Goal: Information Seeking & Learning: Learn about a topic

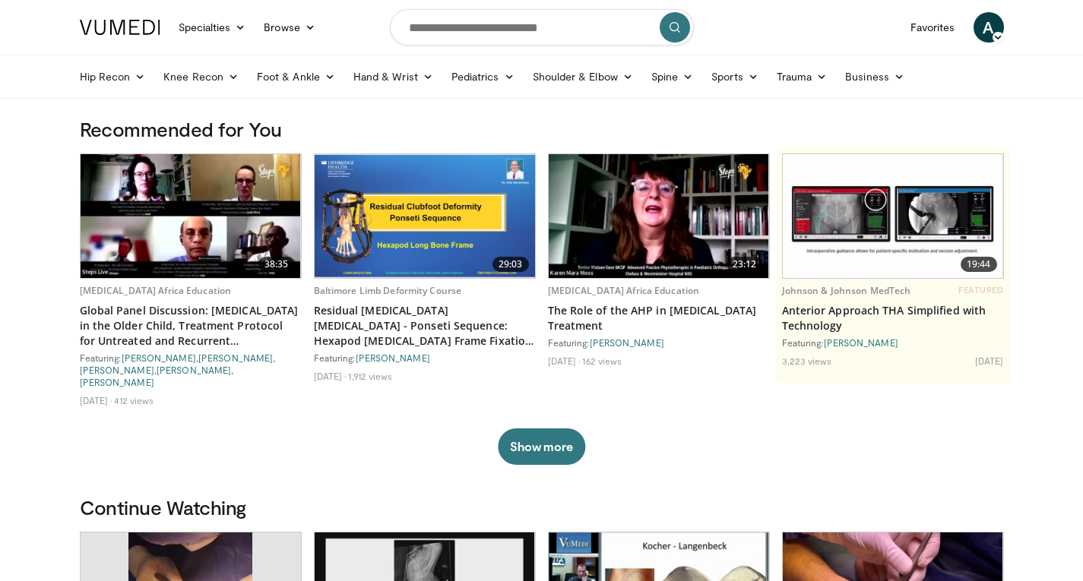
click at [32, 36] on header "Specialties Adult & Family Medicine Allergy, Asthma, Immunology Anesthesiology …" at bounding box center [541, 49] width 1083 height 99
click at [140, 79] on icon at bounding box center [139, 76] width 11 height 11
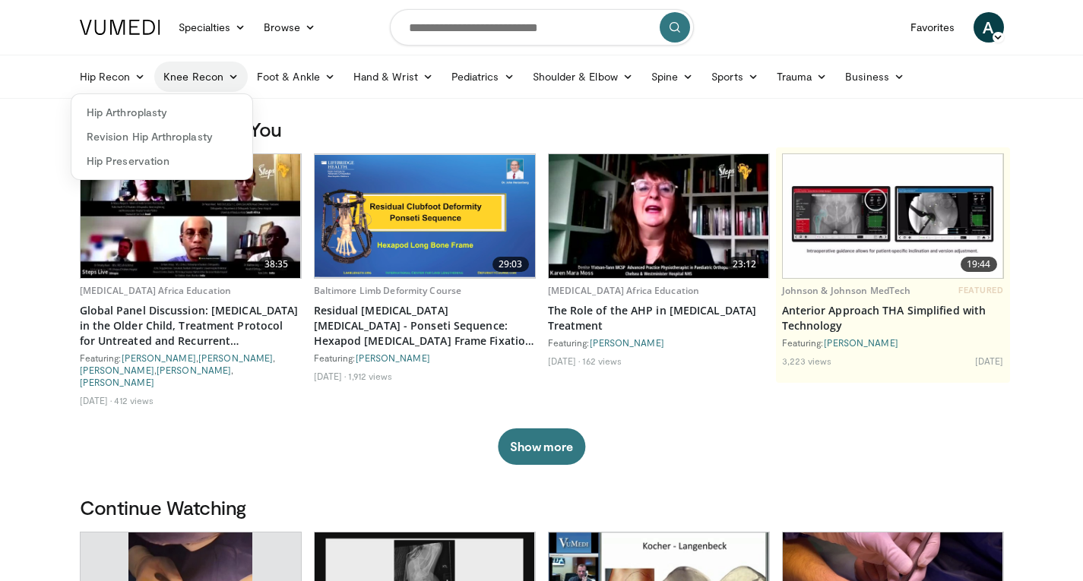
click at [235, 77] on icon at bounding box center [233, 76] width 11 height 11
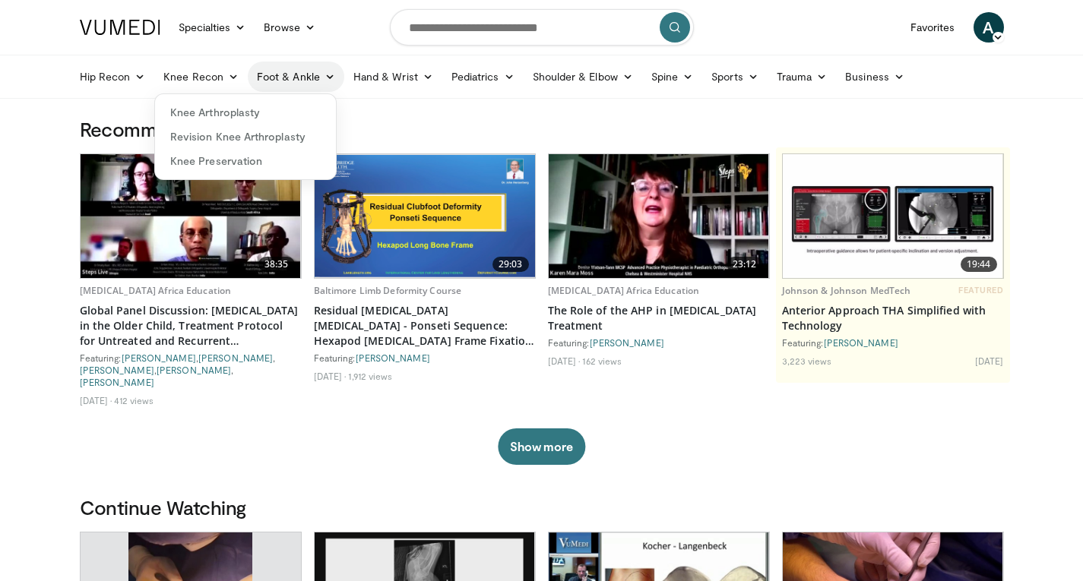
click at [331, 76] on icon at bounding box center [329, 76] width 11 height 11
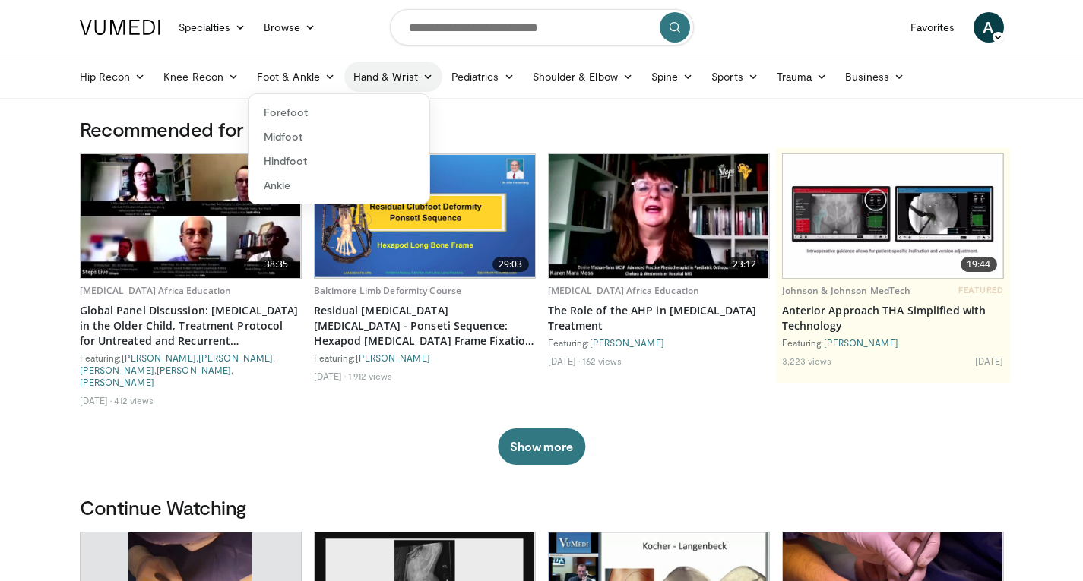
click at [425, 76] on icon at bounding box center [427, 76] width 11 height 11
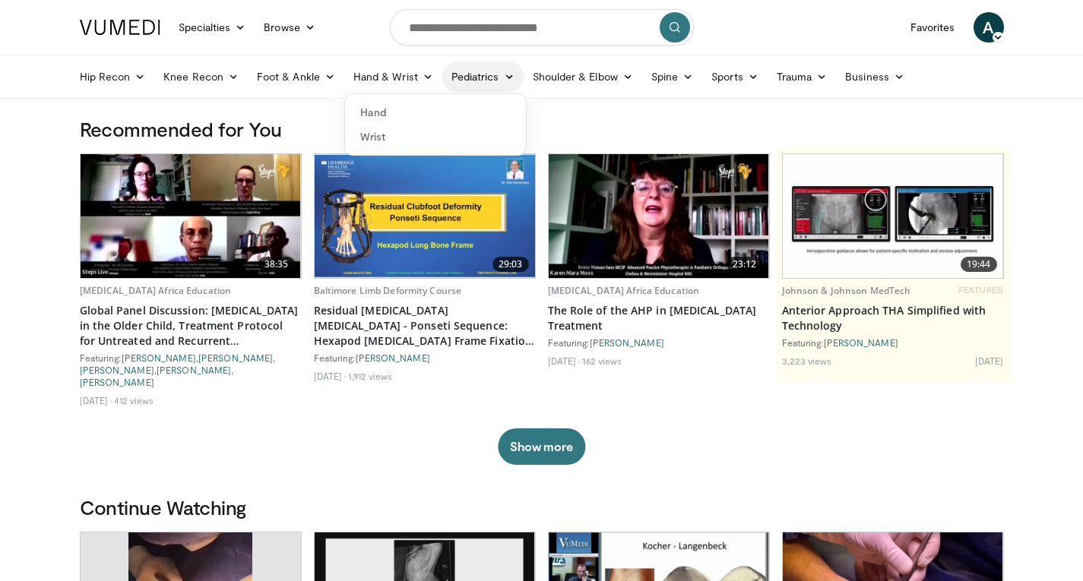
click at [509, 83] on link "Pediatrics" at bounding box center [482, 77] width 81 height 30
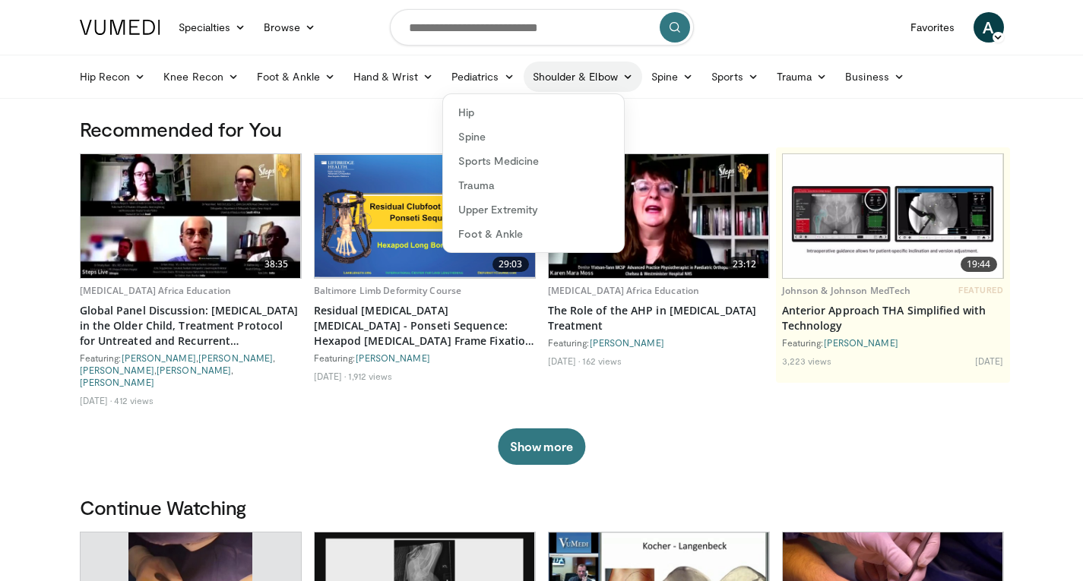
click at [625, 74] on icon at bounding box center [627, 76] width 11 height 11
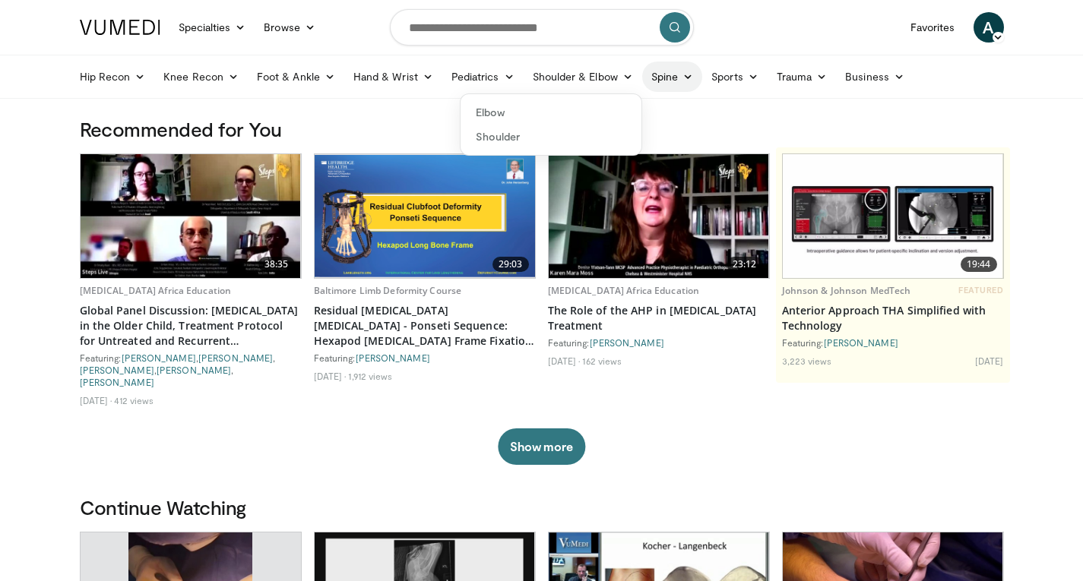
click at [687, 81] on icon at bounding box center [687, 76] width 11 height 11
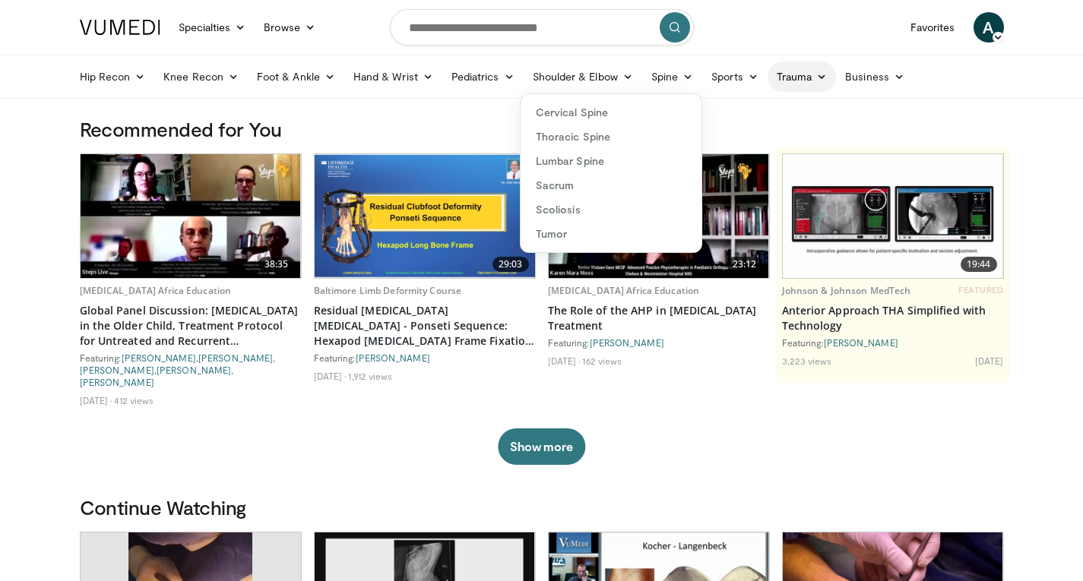
click at [818, 78] on icon at bounding box center [821, 76] width 11 height 11
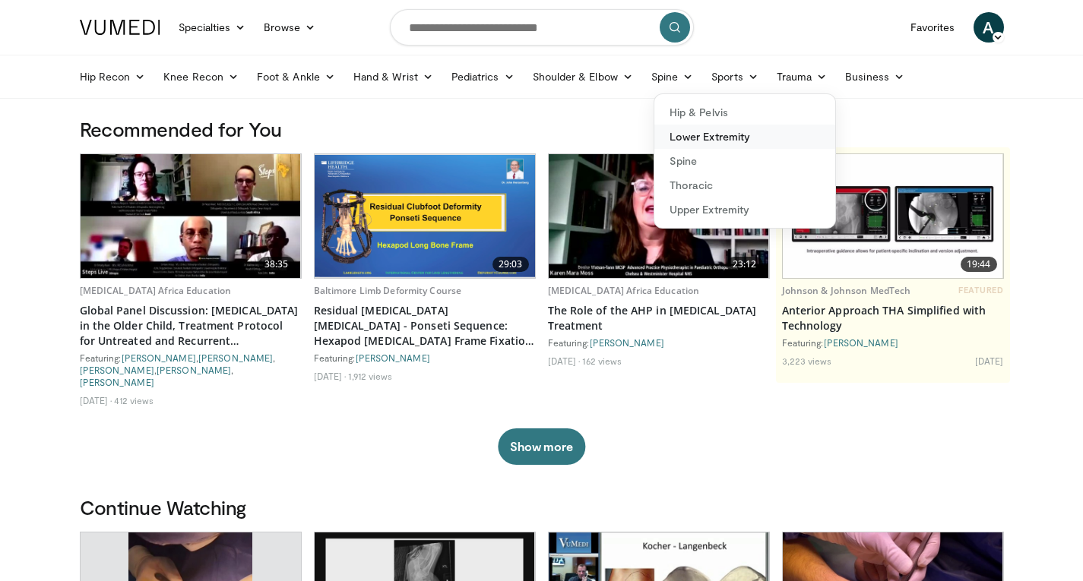
click at [708, 131] on link "Lower Extremity" at bounding box center [744, 137] width 181 height 24
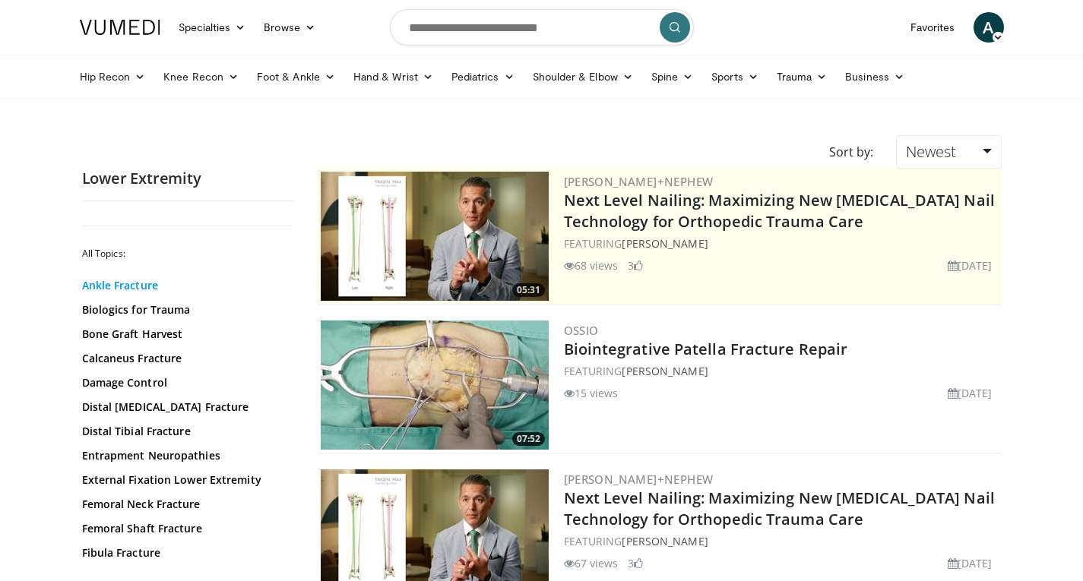
click at [138, 286] on link "Ankle Fracture" at bounding box center [184, 285] width 205 height 15
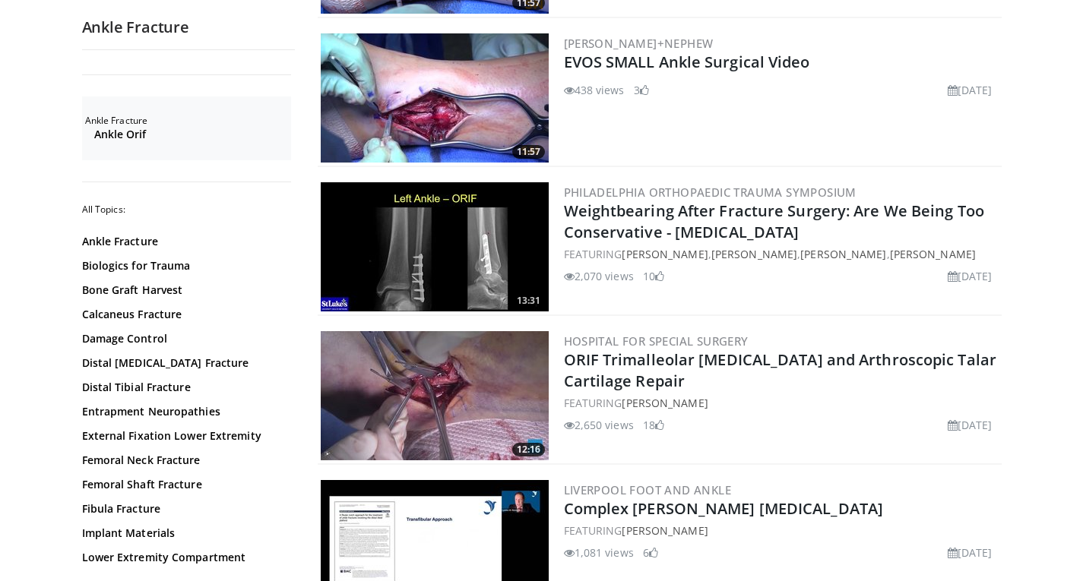
scroll to position [2997, 0]
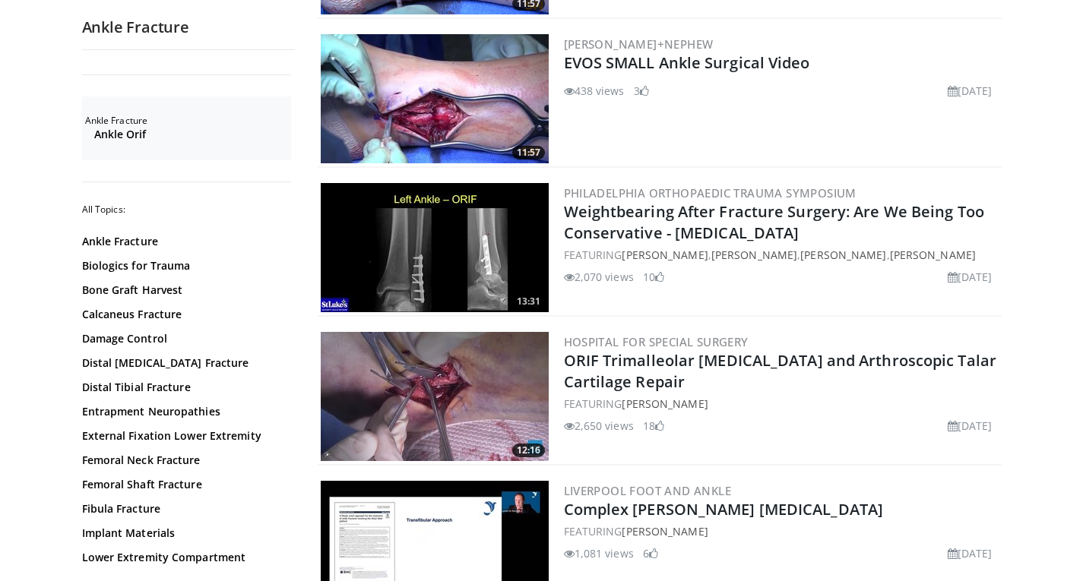
click at [459, 367] on img at bounding box center [435, 396] width 228 height 129
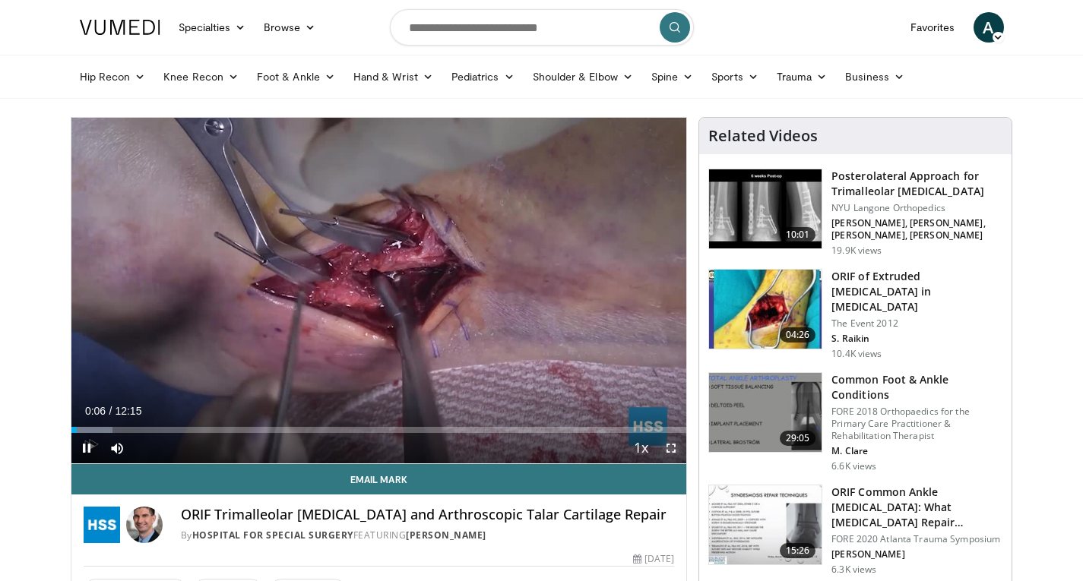
click at [670, 449] on span "Video Player" at bounding box center [671, 448] width 30 height 30
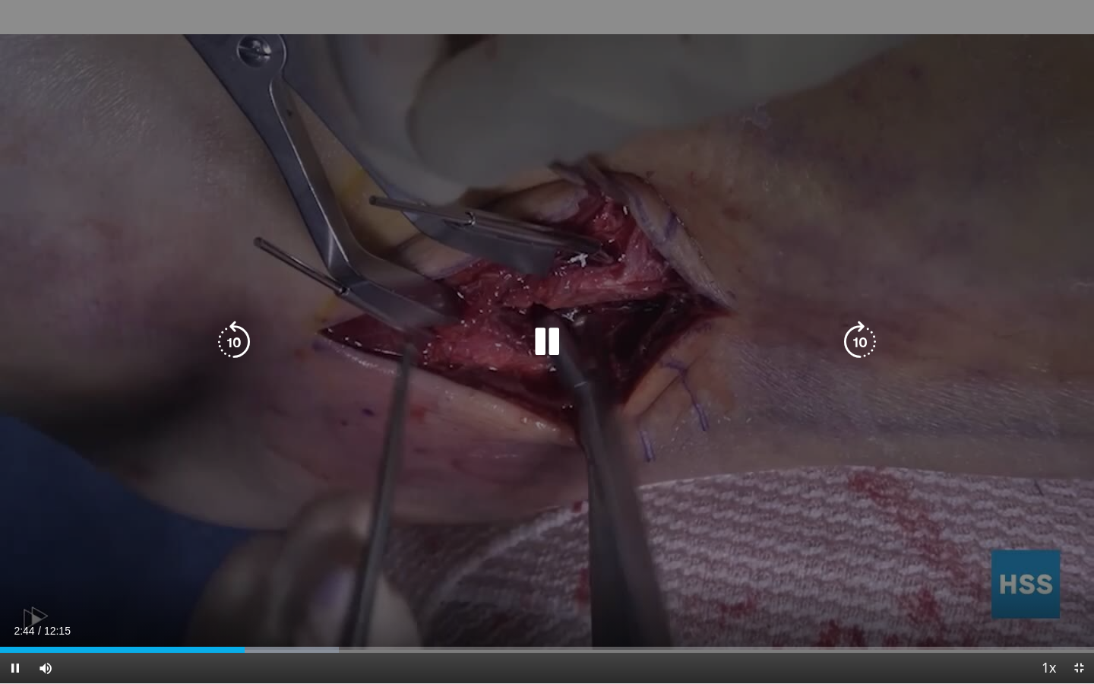
click at [742, 504] on div "10 seconds Tap to unmute" at bounding box center [547, 341] width 1094 height 683
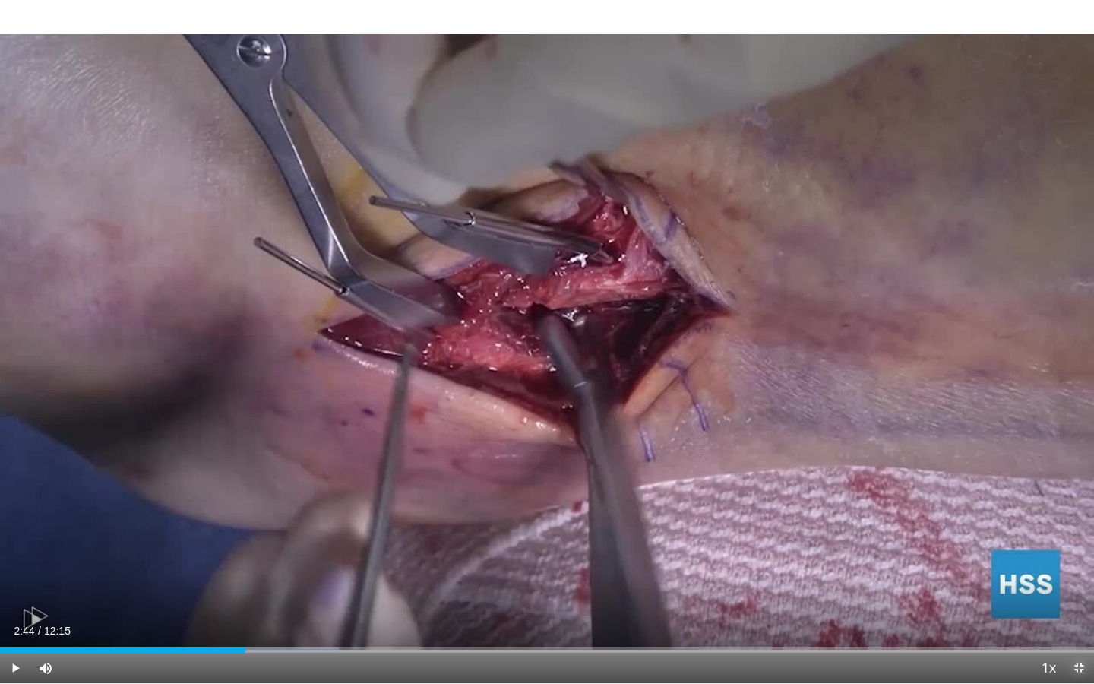
click at [1081, 580] on span "Video Player" at bounding box center [1079, 668] width 30 height 30
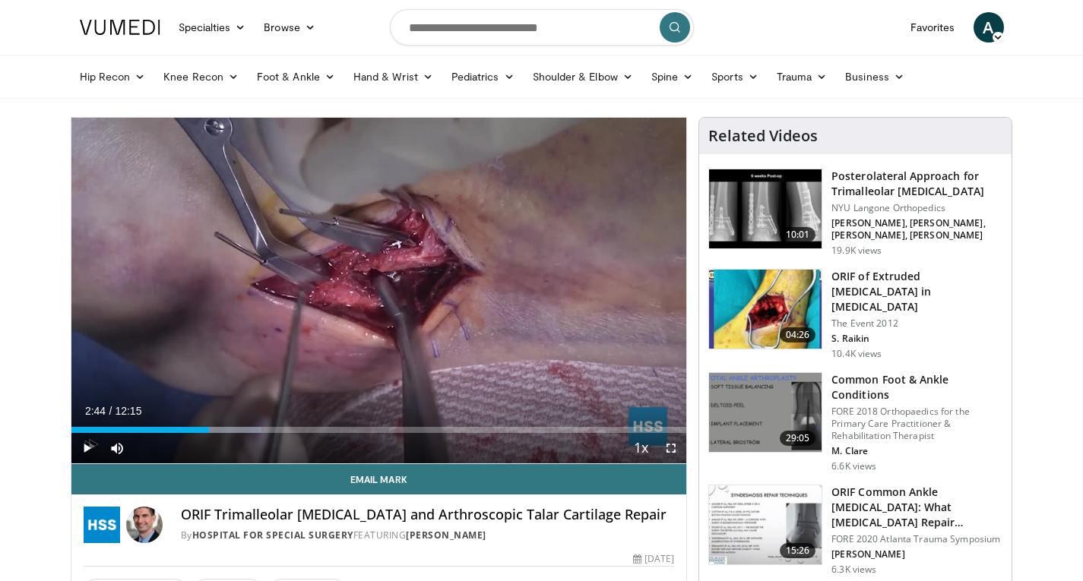
click at [353, 17] on nav "Specialties Adult & Family Medicine Allergy, Asthma, Immunology Anesthesiology …" at bounding box center [542, 27] width 942 height 55
click at [71, 81] on div "Hip Recon Hip Arthroplasty Revision Hip Arthroplasty Hip Preservation Knee Reco…" at bounding box center [542, 76] width 942 height 43
click at [806, 211] on img at bounding box center [765, 208] width 112 height 79
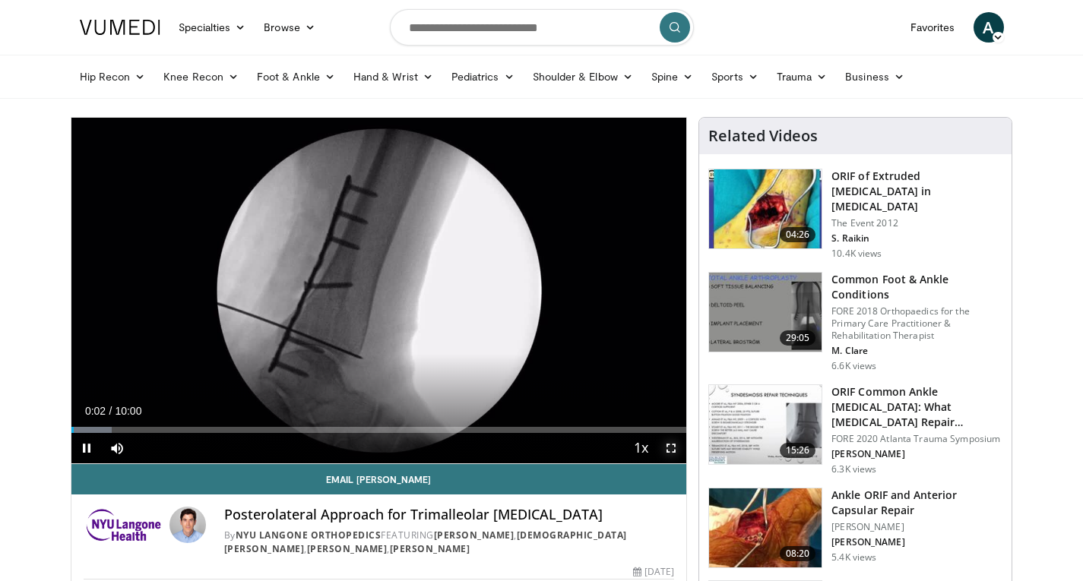
click at [669, 451] on span "Video Player" at bounding box center [671, 448] width 30 height 30
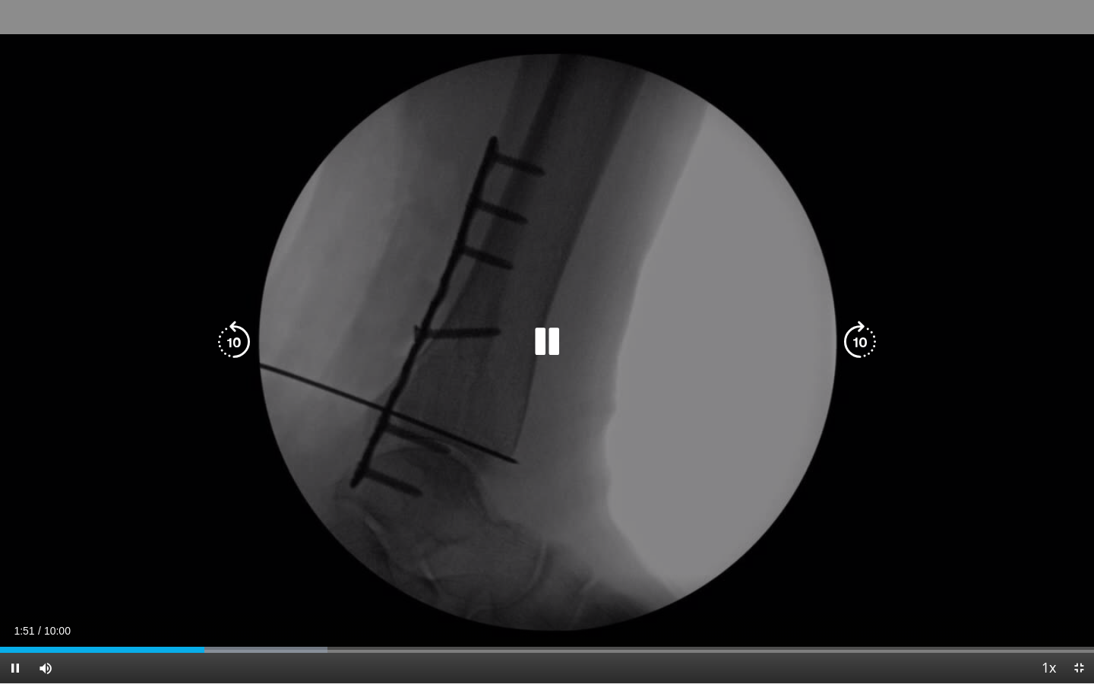
click at [742, 284] on div "10 seconds Tap to unmute" at bounding box center [547, 341] width 1094 height 683
click at [700, 235] on div "10 seconds Tap to unmute" at bounding box center [547, 341] width 1094 height 683
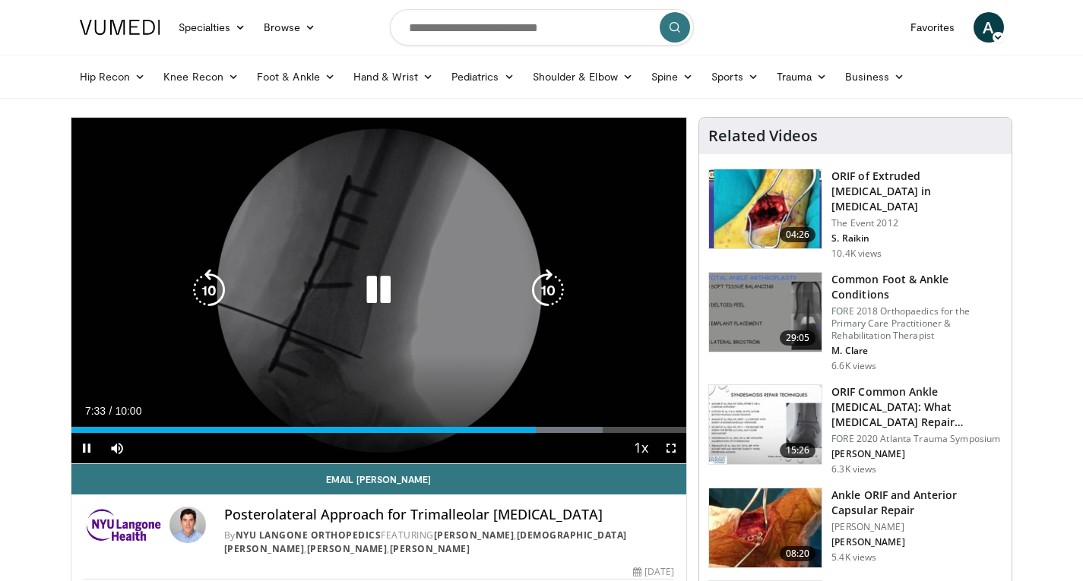
click at [383, 298] on icon "Video Player" at bounding box center [378, 290] width 43 height 43
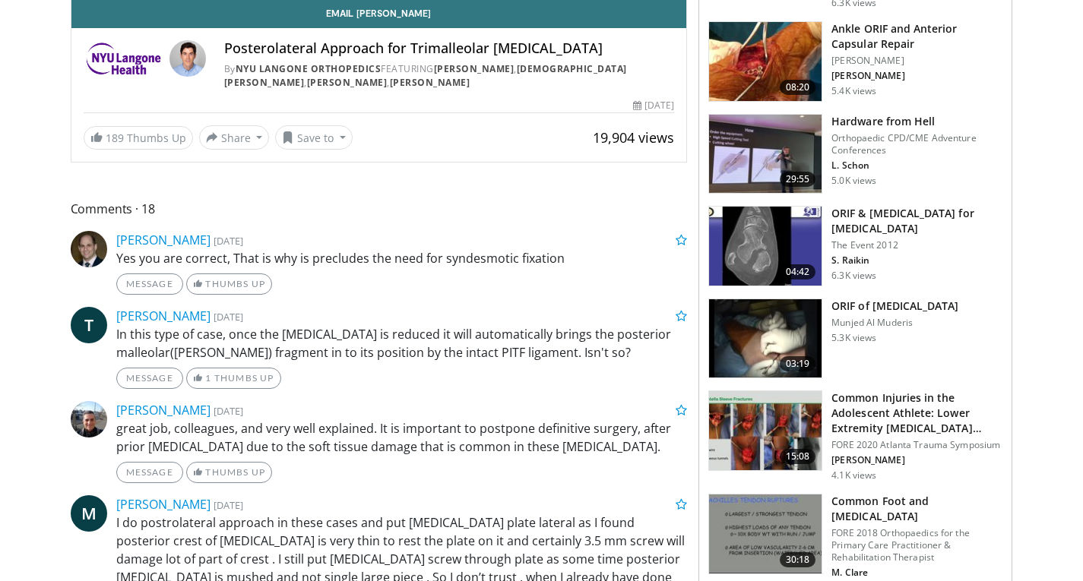
scroll to position [467, 0]
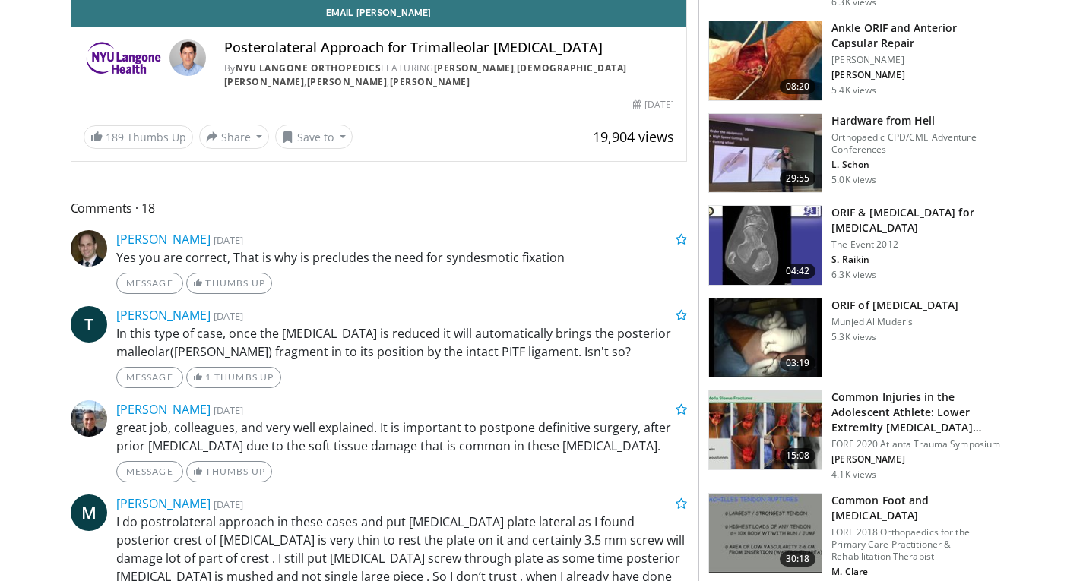
click at [751, 332] on img at bounding box center [765, 338] width 112 height 79
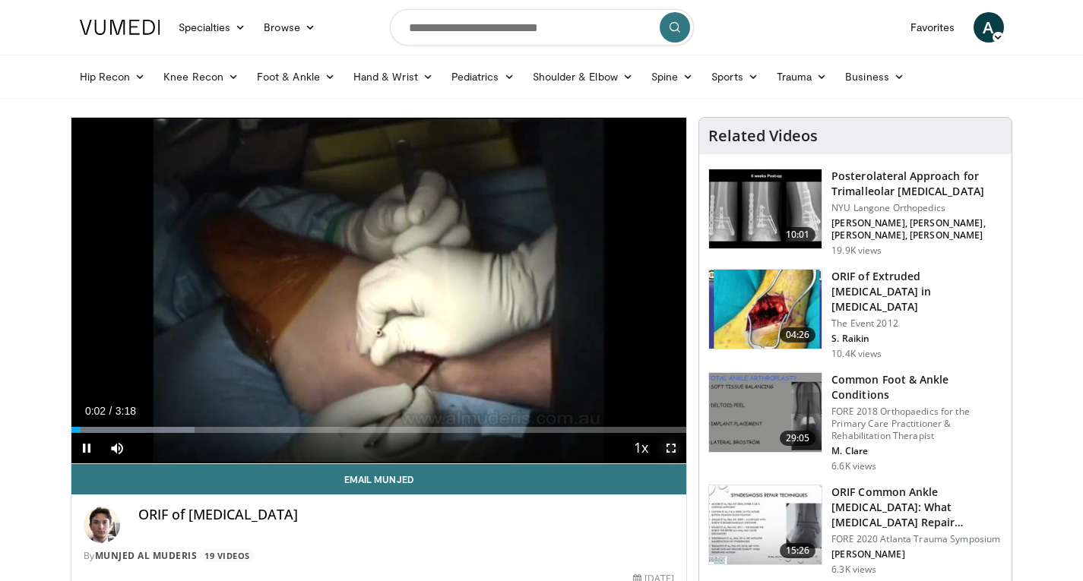
click at [670, 449] on span "Video Player" at bounding box center [671, 448] width 30 height 30
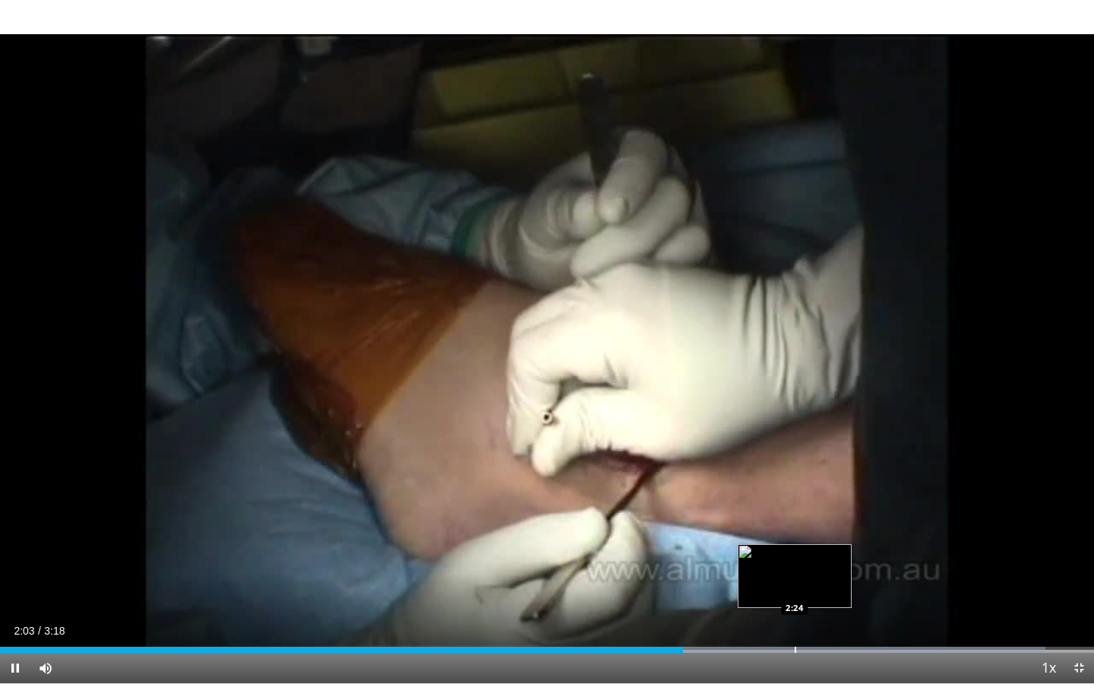
click at [795, 580] on div "Loaded : 95.54% 2:03 2:24" at bounding box center [547, 650] width 1094 height 6
click at [780, 580] on div "2:21" at bounding box center [410, 650] width 820 height 6
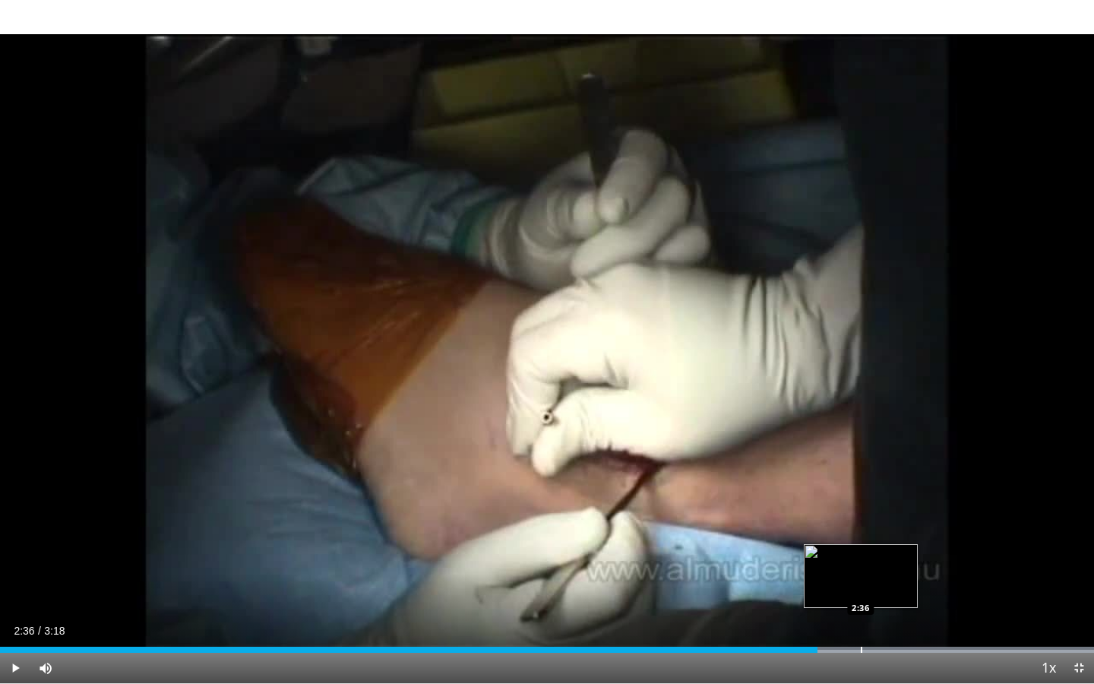
click at [861, 580] on div "Progress Bar" at bounding box center [862, 650] width 2 height 6
click at [903, 580] on div "Progress Bar" at bounding box center [904, 650] width 2 height 6
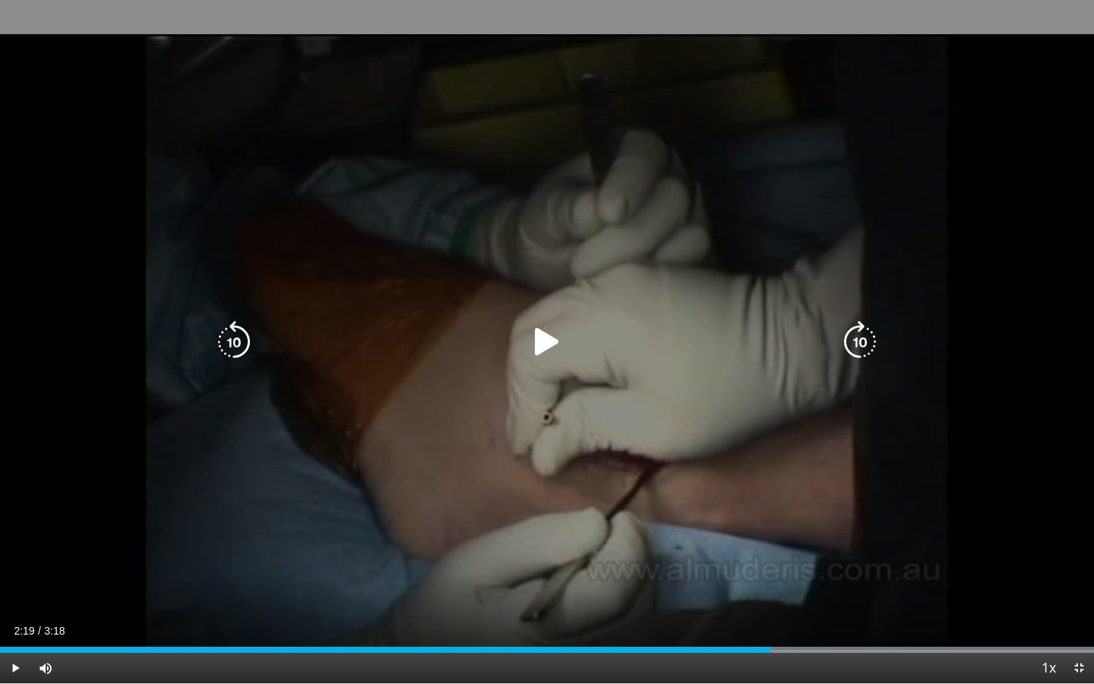
click at [771, 580] on div "Loaded : 100.00% 2:19 2:20" at bounding box center [547, 645] width 1094 height 14
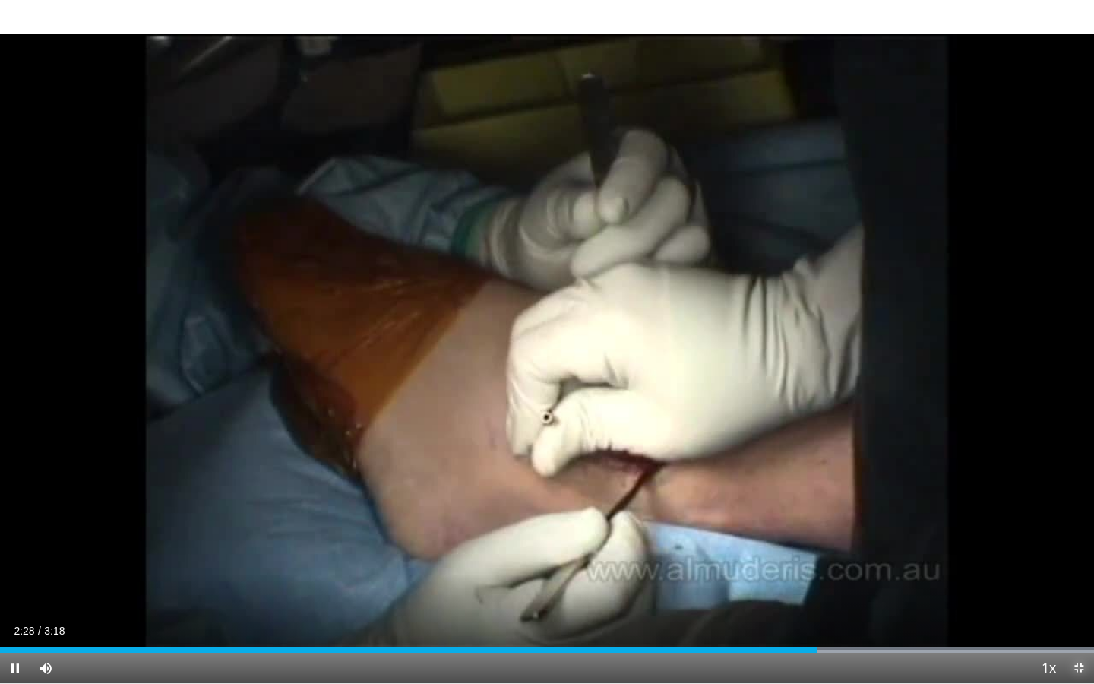
click at [1078, 580] on span "Video Player" at bounding box center [1079, 668] width 30 height 30
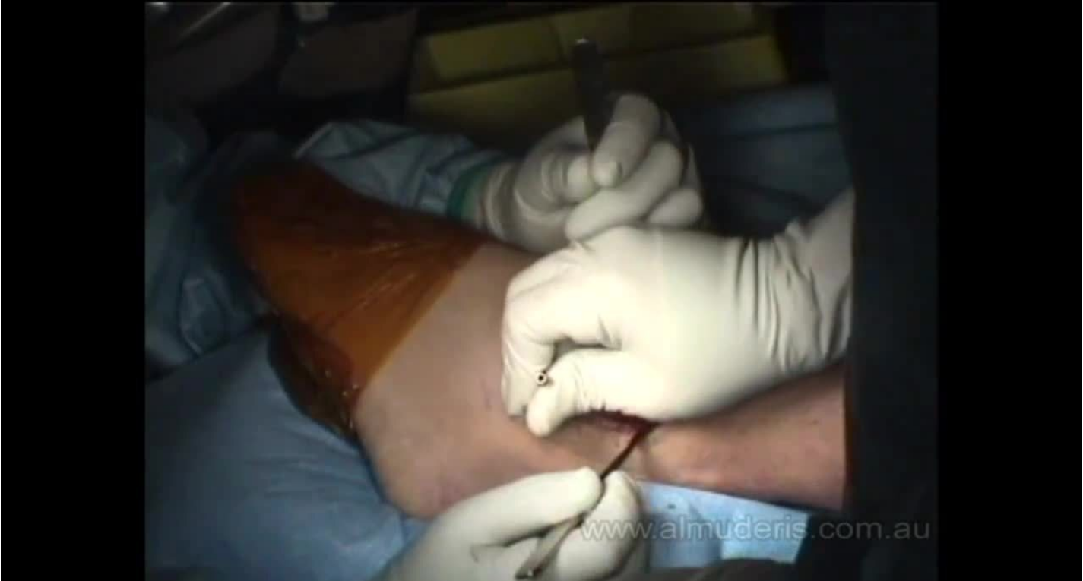
scroll to position [219, 0]
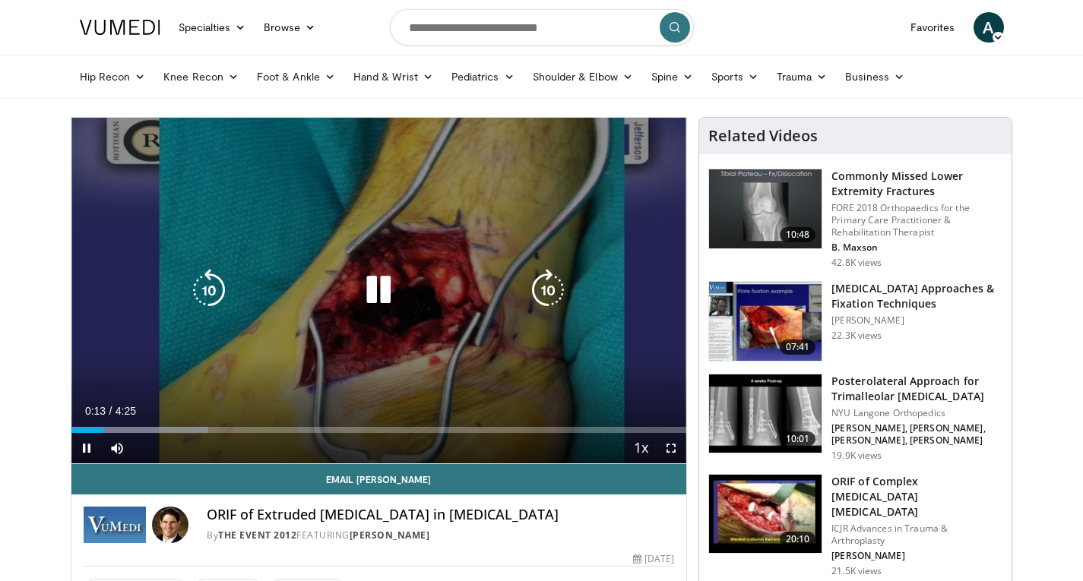
click at [384, 290] on icon "Video Player" at bounding box center [378, 290] width 43 height 43
